Goal: Information Seeking & Learning: Learn about a topic

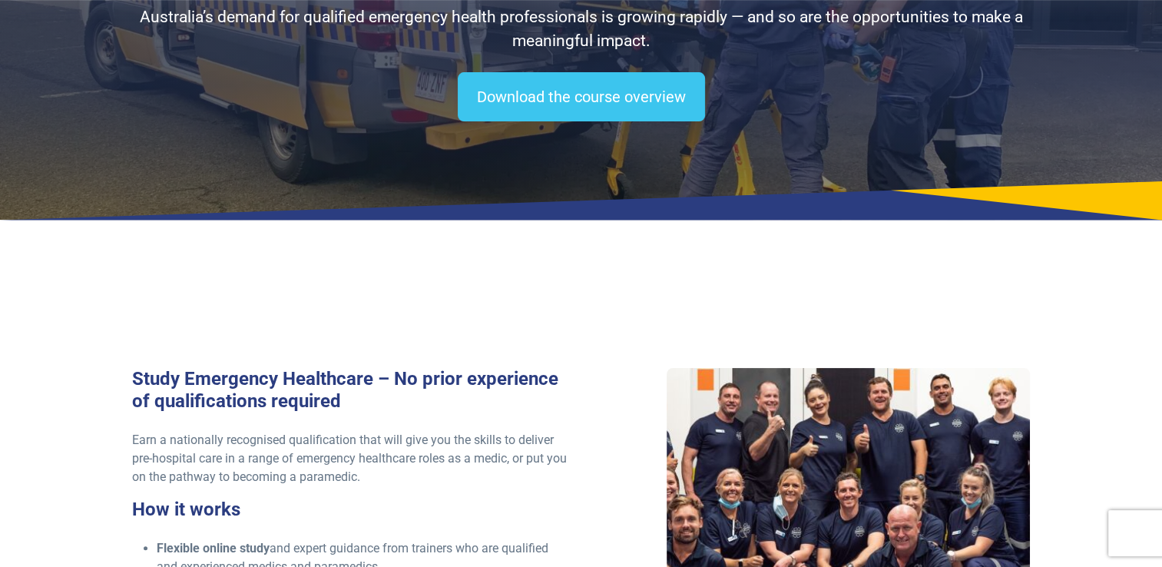
click at [995, 368] on div at bounding box center [848, 503] width 363 height 270
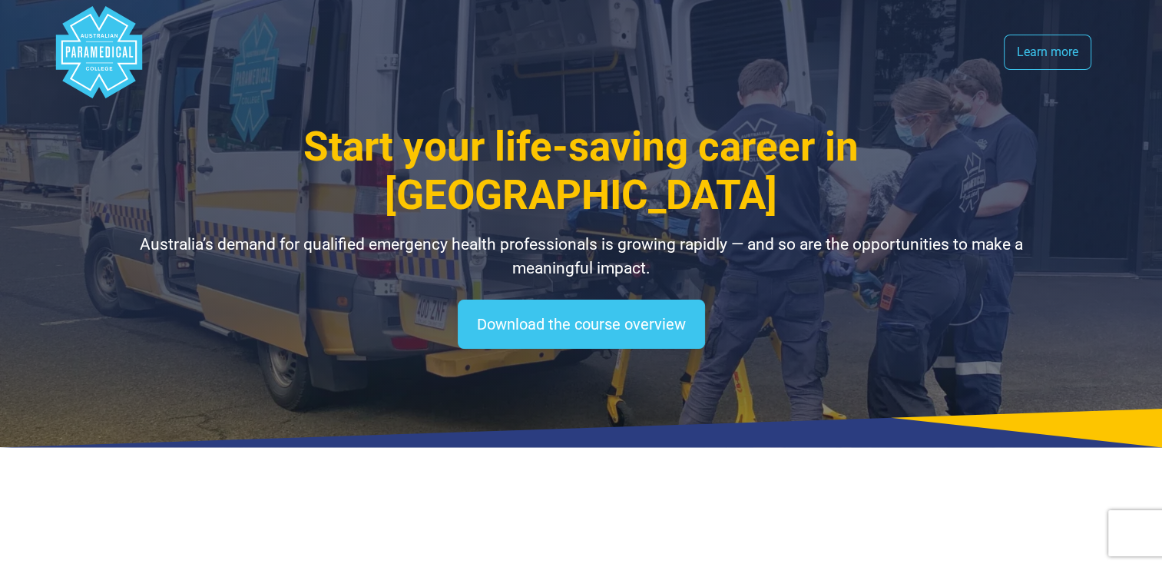
click at [104, 48] on polygon "Australian Paramedical College" at bounding box center [98, 52] width 86 height 92
click at [1041, 49] on link "Learn more" at bounding box center [1048, 52] width 88 height 35
